Goal: Task Accomplishment & Management: Manage account settings

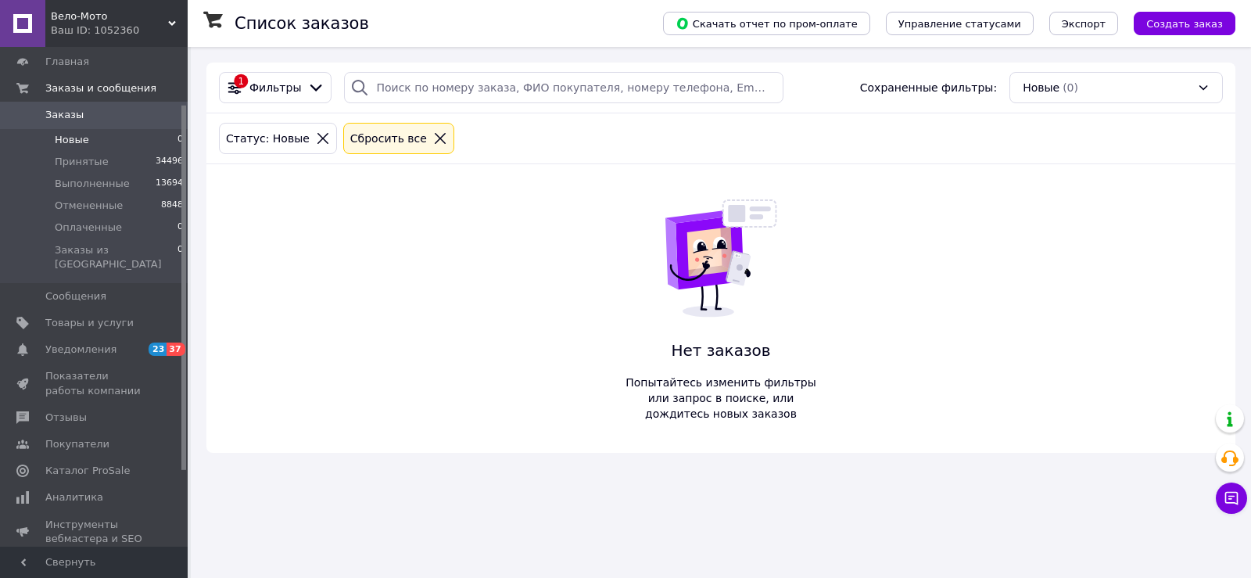
scroll to position [78, 0]
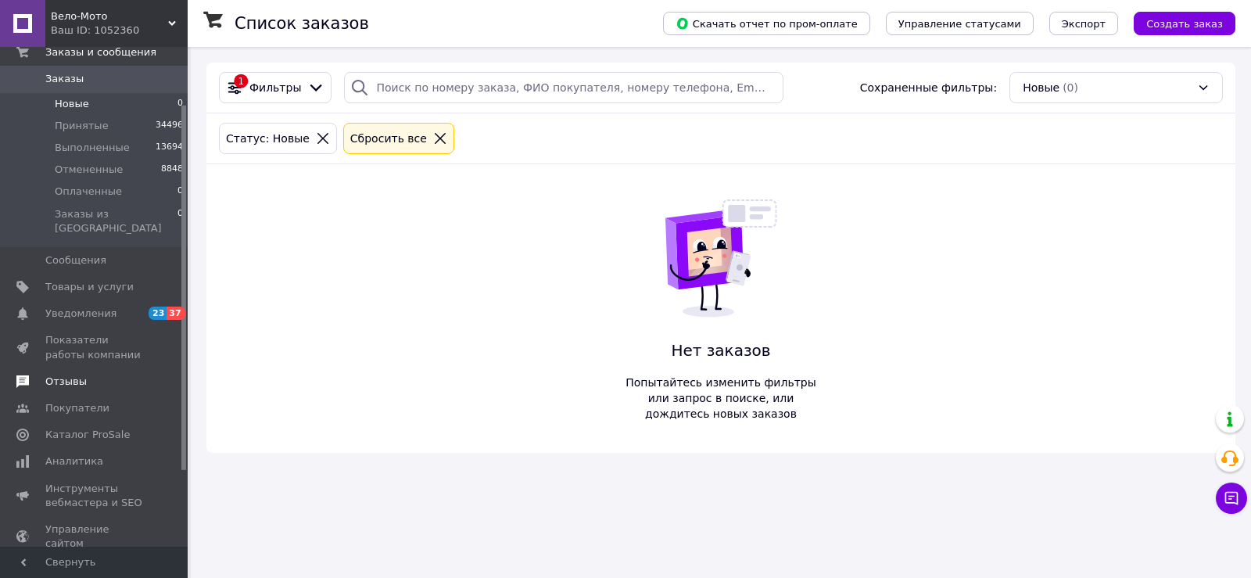
click at [77, 374] on span "Отзывы" at bounding box center [65, 381] width 41 height 14
